Goal: Obtain resource: Obtain resource

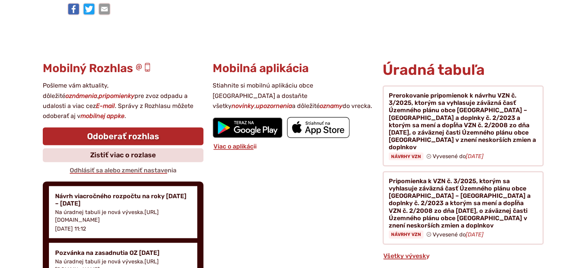
scroll to position [1695, 0]
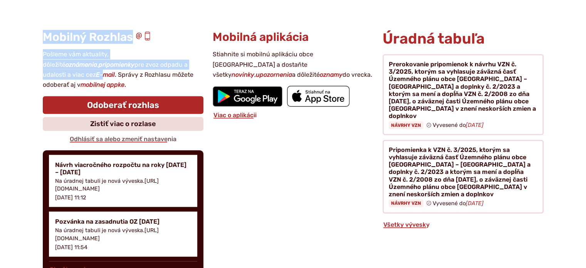
drag, startPoint x: 185, startPoint y: 24, endPoint x: 204, endPoint y: 65, distance: 45.0
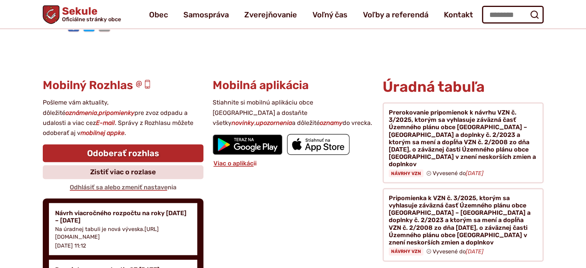
scroll to position [1646, 0]
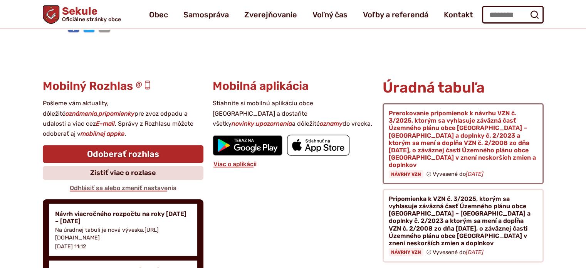
click at [408, 163] on figure at bounding box center [462, 143] width 161 height 81
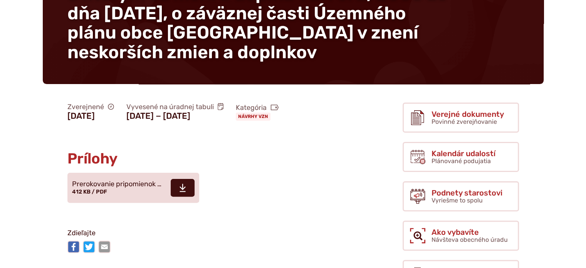
scroll to position [193, 0]
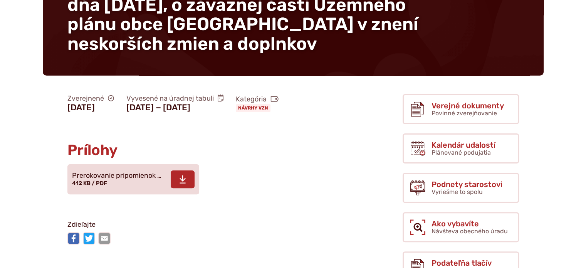
click at [87, 179] on span "Prerokovanie pripomienok …" at bounding box center [116, 176] width 89 height 8
